Goal: Information Seeking & Learning: Learn about a topic

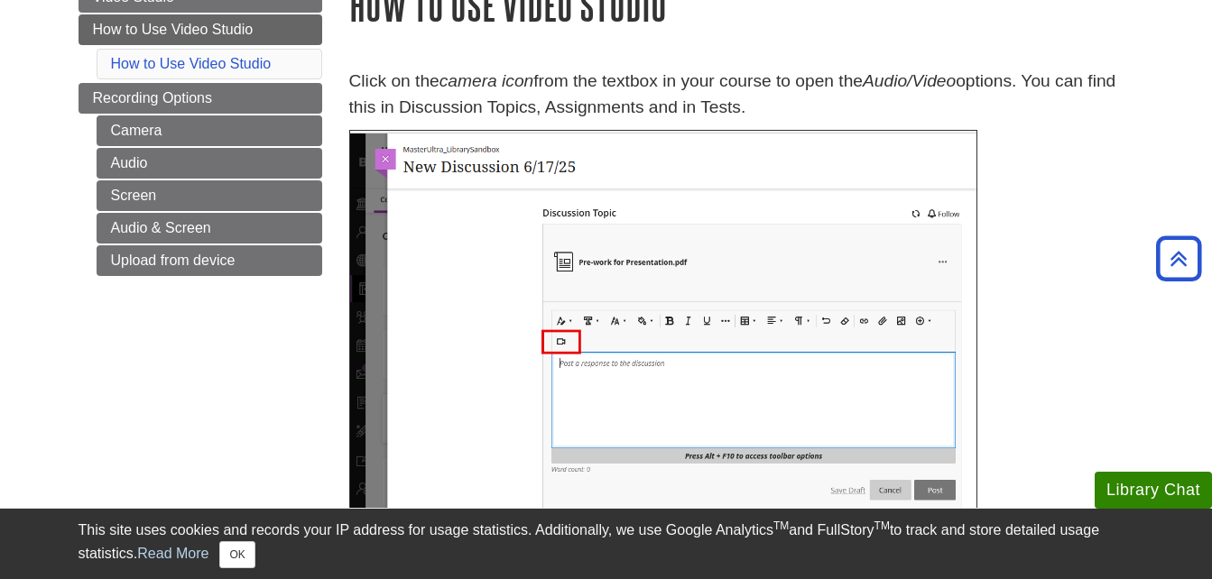
scroll to position [204, 0]
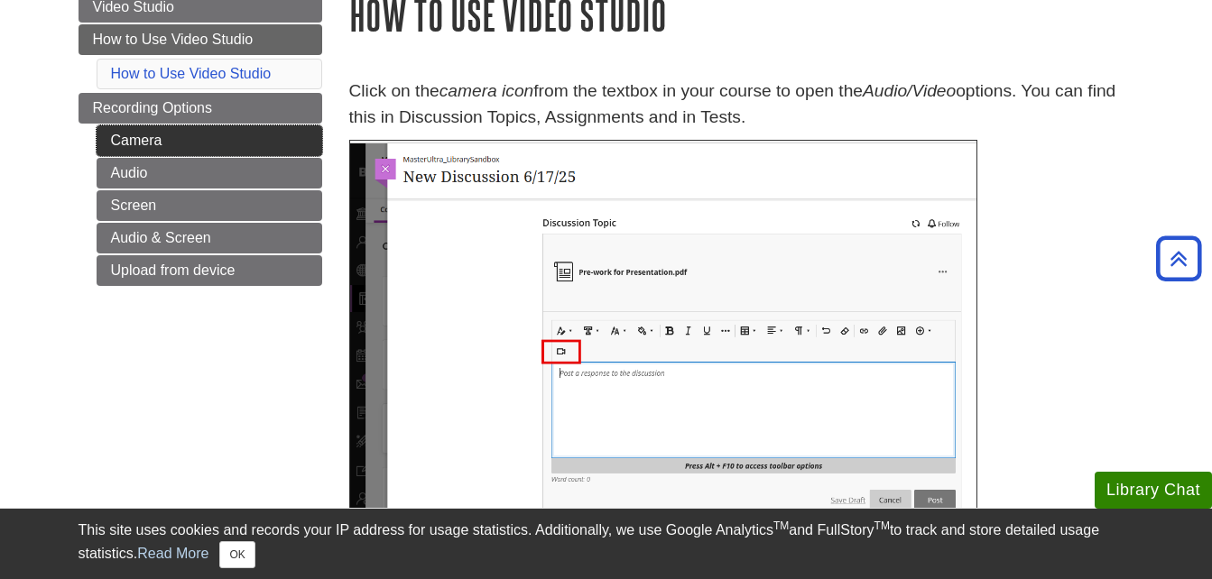
click at [267, 145] on link "Camera" at bounding box center [210, 140] width 226 height 31
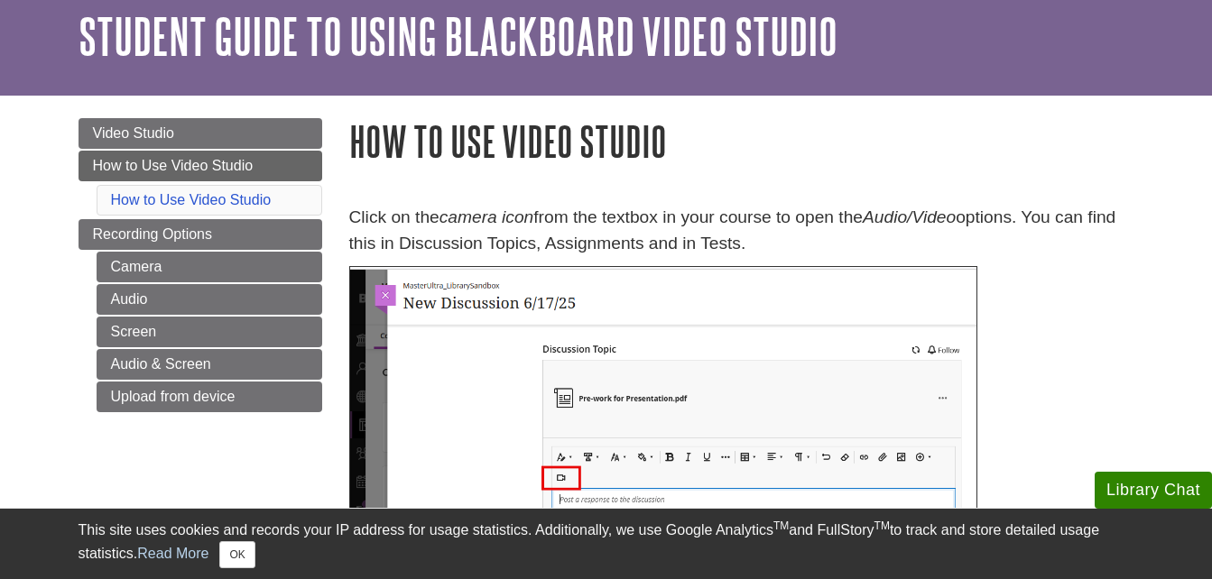
scroll to position [82, 0]
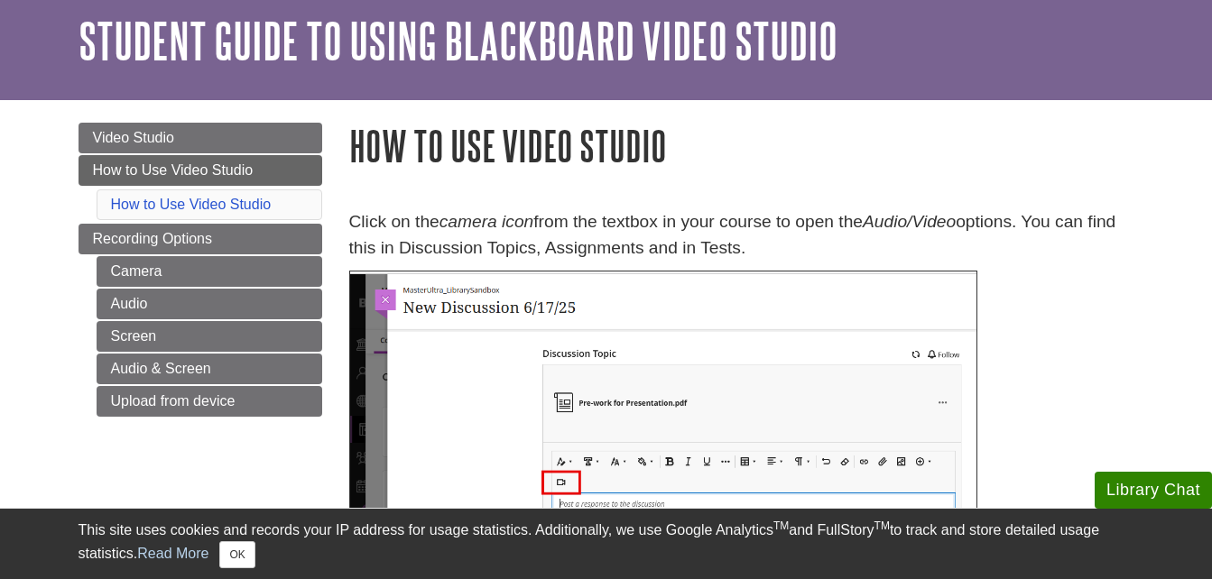
scroll to position [78, 0]
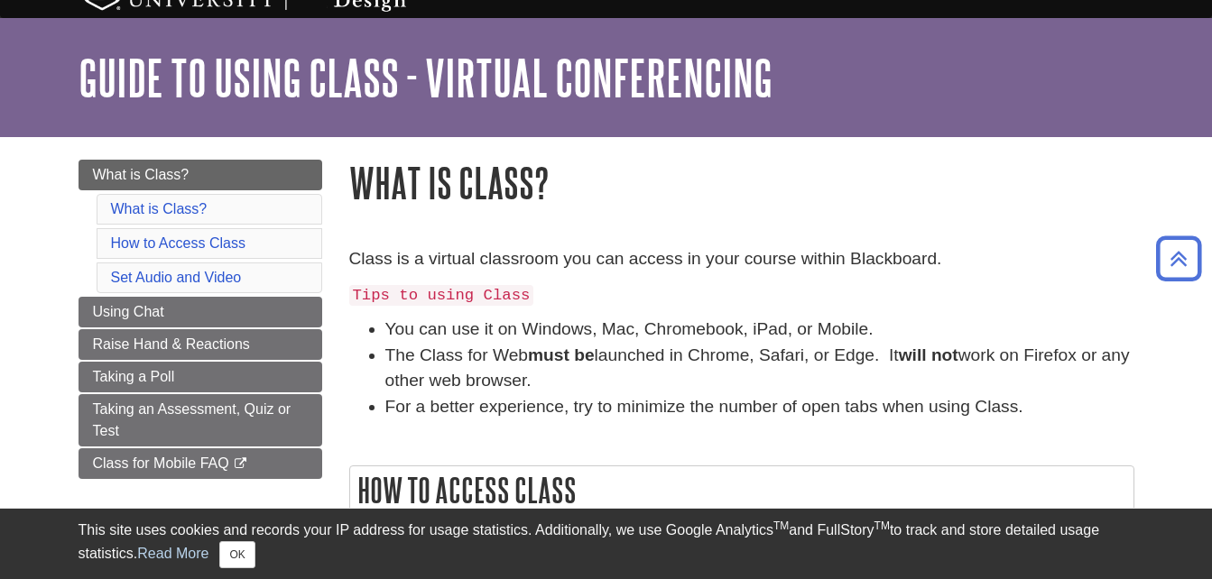
scroll to position [32, 0]
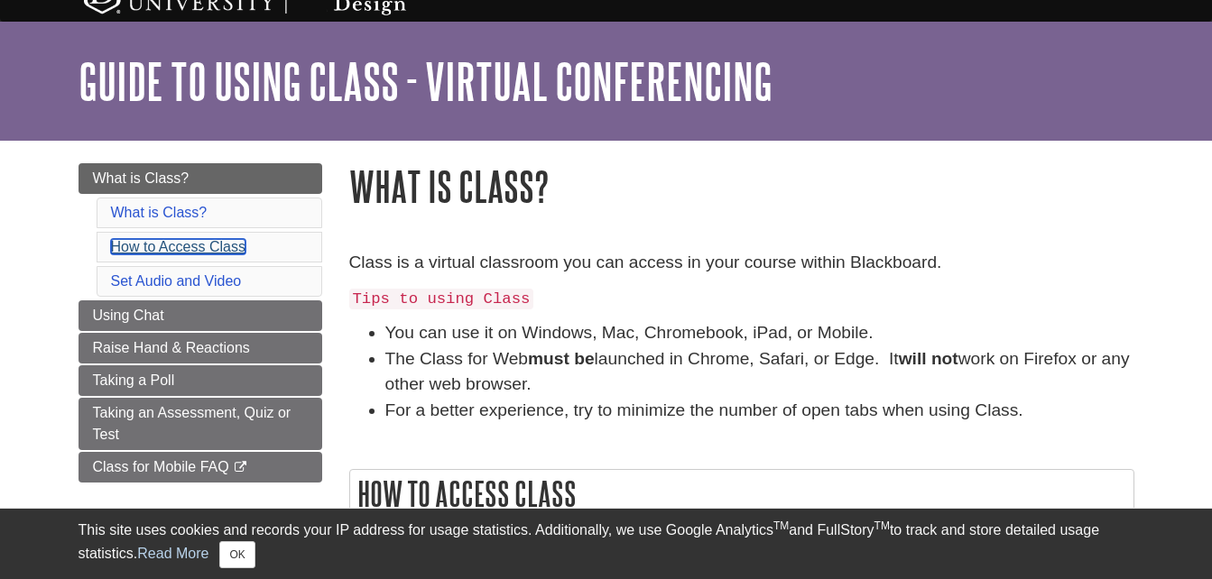
click at [242, 241] on link "How to Access Class" at bounding box center [178, 246] width 134 height 15
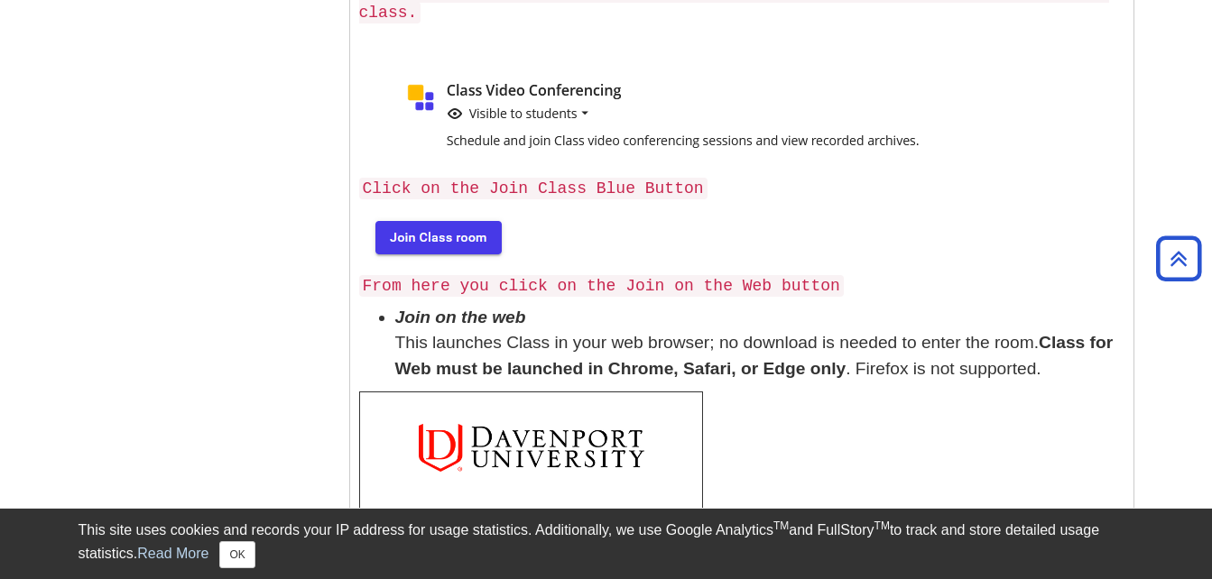
scroll to position [638, 0]
